Goal: Task Accomplishment & Management: Manage account settings

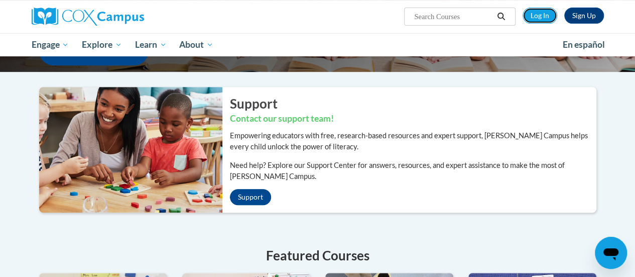
click at [545, 17] on link "Log In" at bounding box center [539, 16] width 35 height 16
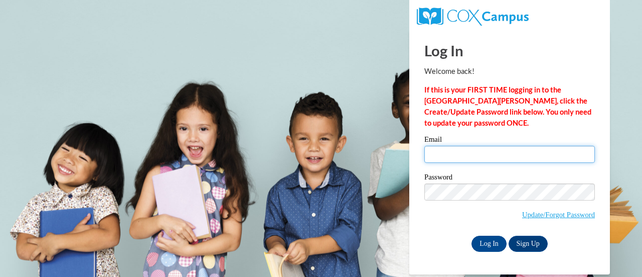
click at [487, 159] on input "Email" at bounding box center [510, 154] width 171 height 17
type input "[PERSON_NAME][EMAIL_ADDRESS][PERSON_NAME][DOMAIN_NAME]"
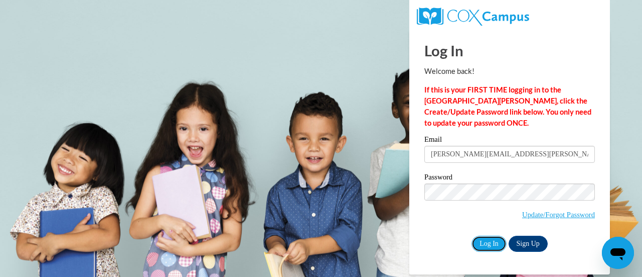
click at [485, 241] on input "Log In" at bounding box center [489, 243] width 35 height 16
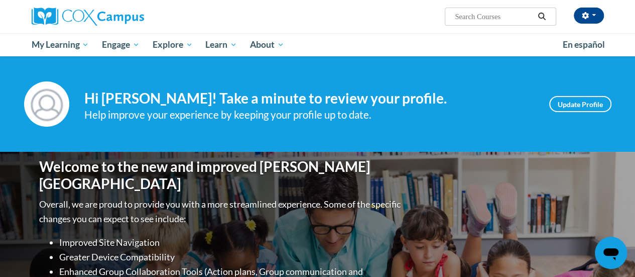
click at [374, 25] on div "Dionne Williams-Smith (America/New_York UTC-04:00) My Profile Inbox My Transcri…" at bounding box center [415, 13] width 391 height 26
click at [512, 74] on div "Your profile Hi Dionne Williams-Smith! Take a minute to review your profile. He…" at bounding box center [317, 103] width 635 height 95
click at [577, 103] on link "Update Profile" at bounding box center [580, 104] width 62 height 16
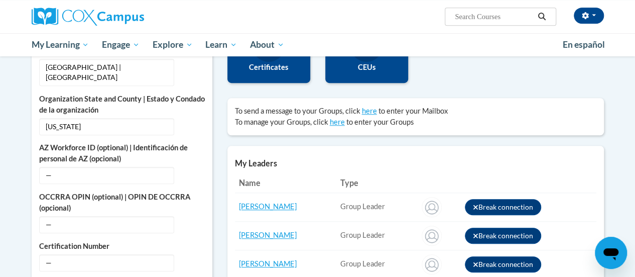
scroll to position [284, 0]
